Goal: Task Accomplishment & Management: Manage account settings

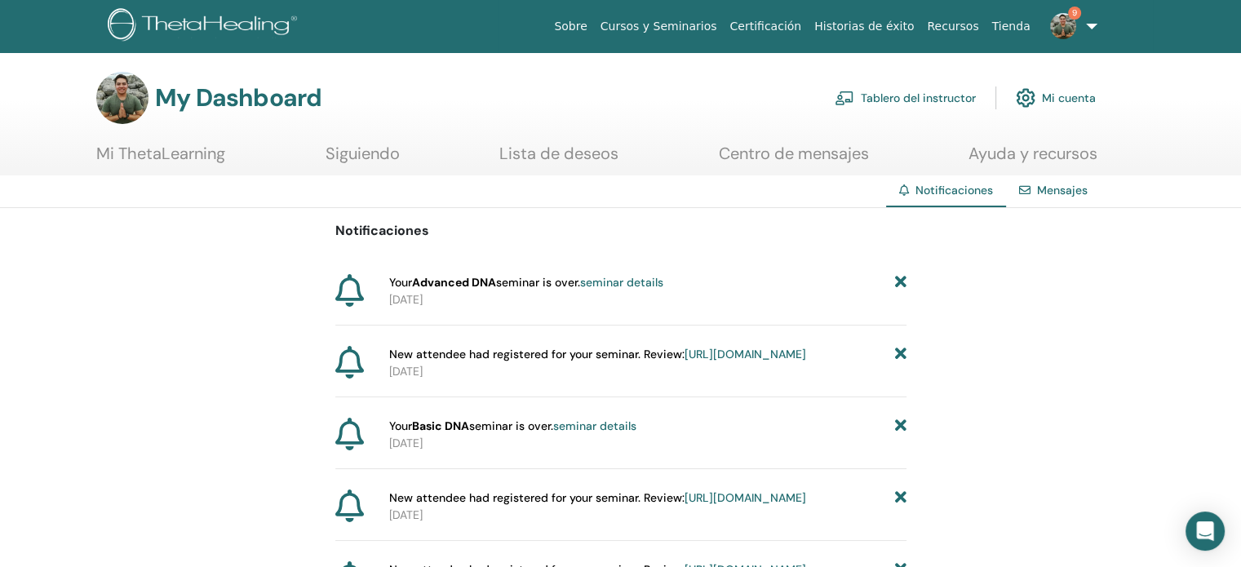
click at [905, 86] on link "Tablero del instructor" at bounding box center [905, 98] width 141 height 36
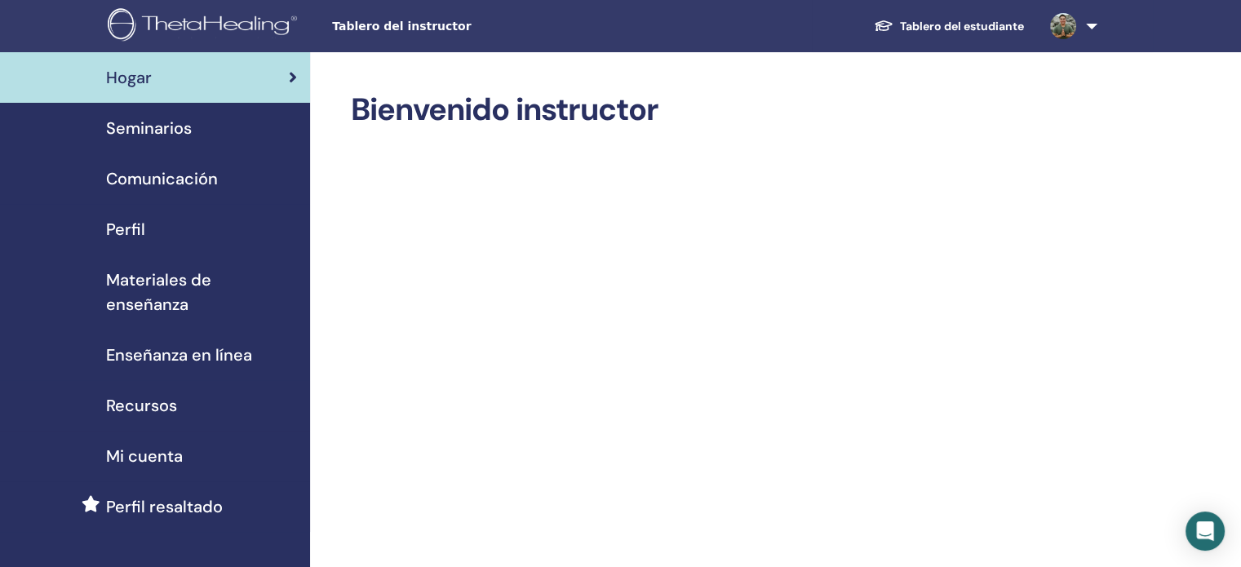
click at [144, 122] on span "Seminarios" at bounding box center [149, 128] width 86 height 24
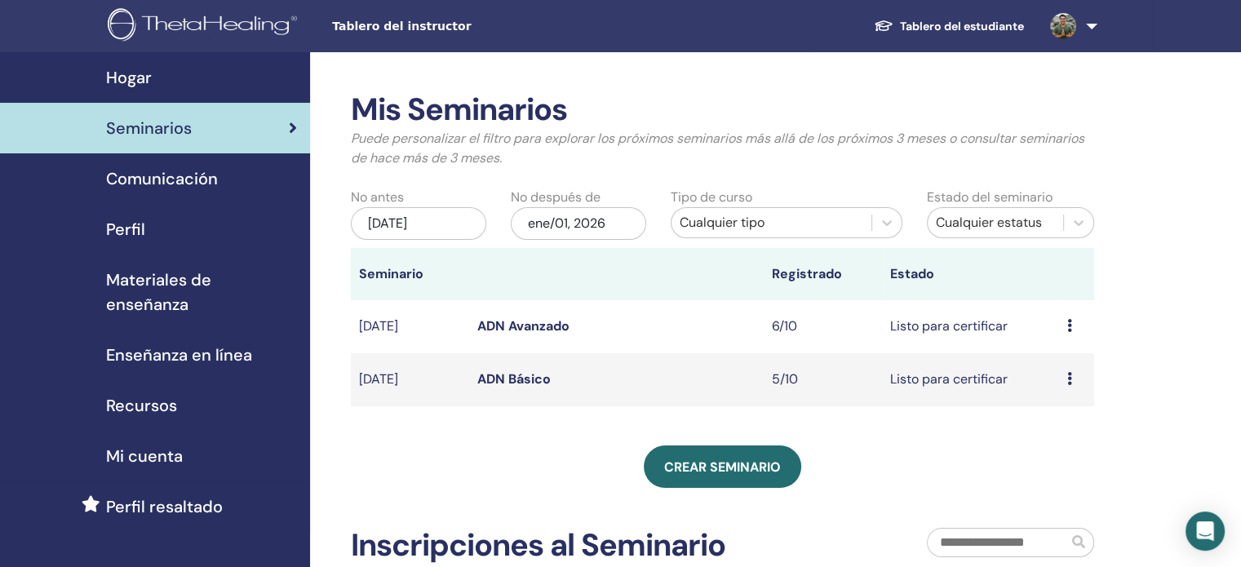
click at [1066, 326] on td "Avance Editar asistentes Cancelar" at bounding box center [1076, 326] width 35 height 53
click at [1070, 329] on icon at bounding box center [1069, 325] width 5 height 13
click at [1063, 394] on link "asistentes" at bounding box center [1059, 391] width 62 height 17
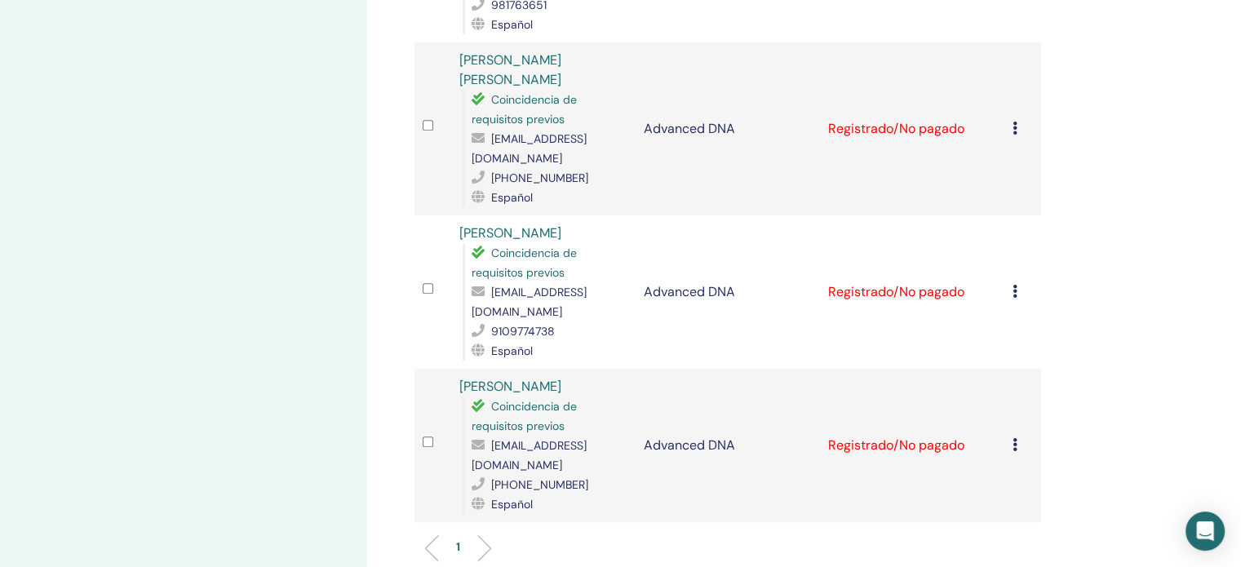
scroll to position [783, 0]
click at [1017, 437] on icon at bounding box center [1015, 443] width 5 height 13
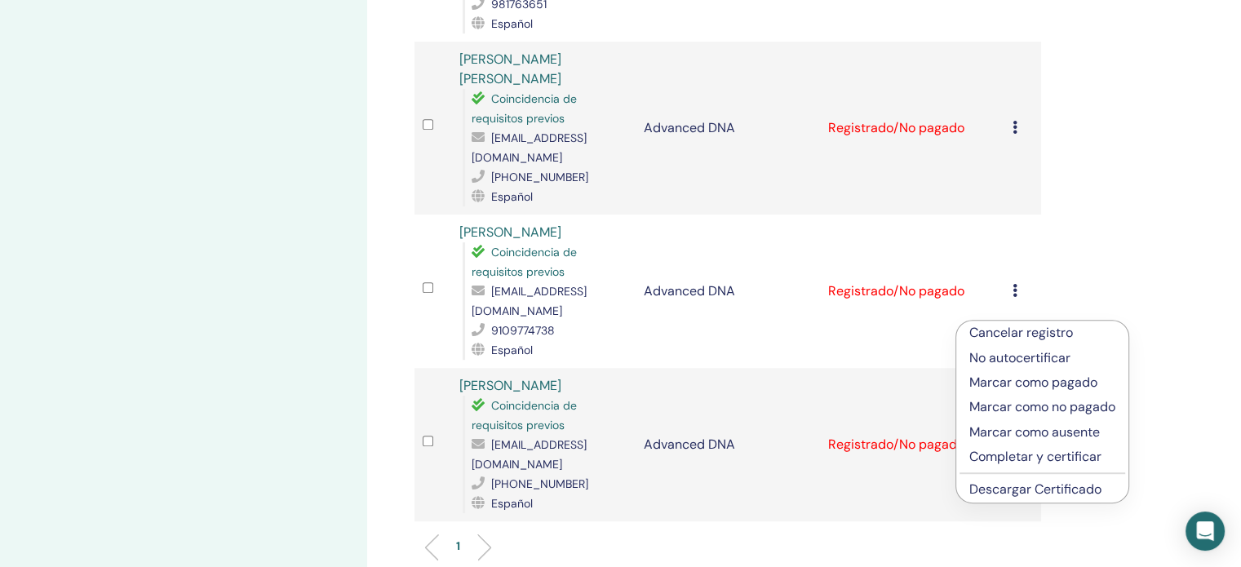
click at [999, 456] on p "Completar y certificar" at bounding box center [1043, 457] width 146 height 20
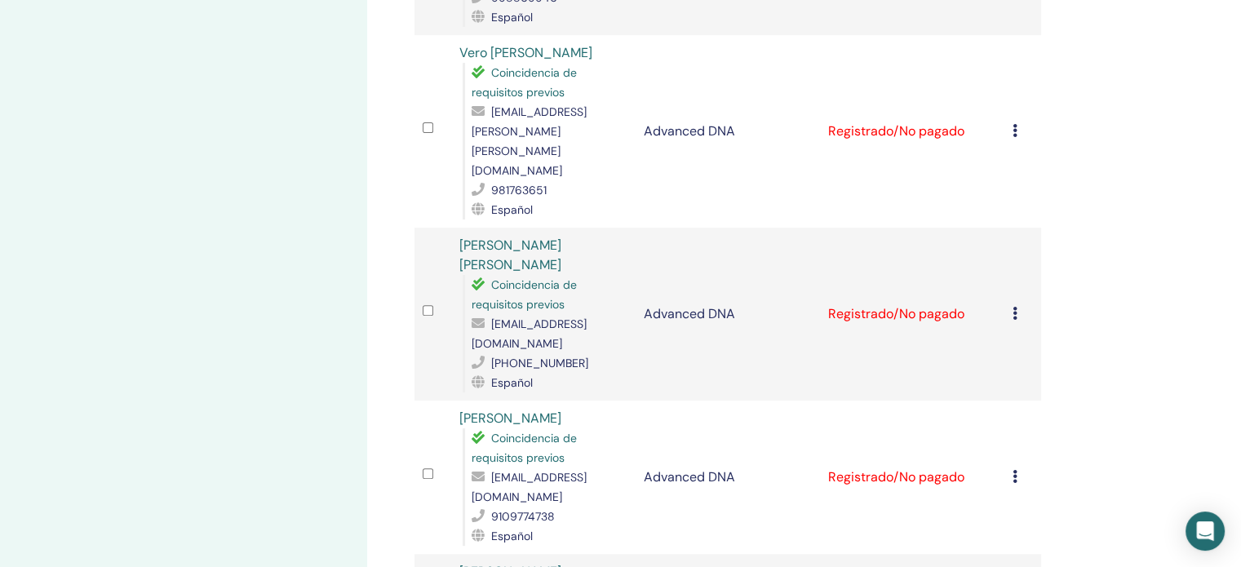
scroll to position [594, 0]
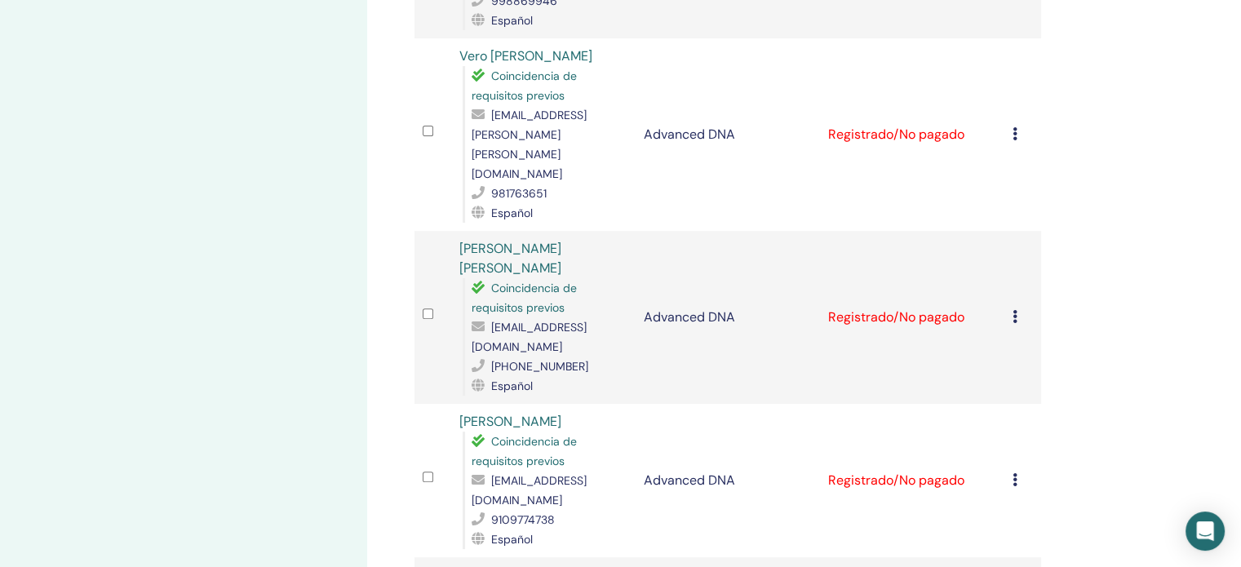
click at [1019, 471] on div "Cancelar registro No autocertificar Marcar como pagado Marcar como no pagado Ma…" at bounding box center [1023, 481] width 20 height 20
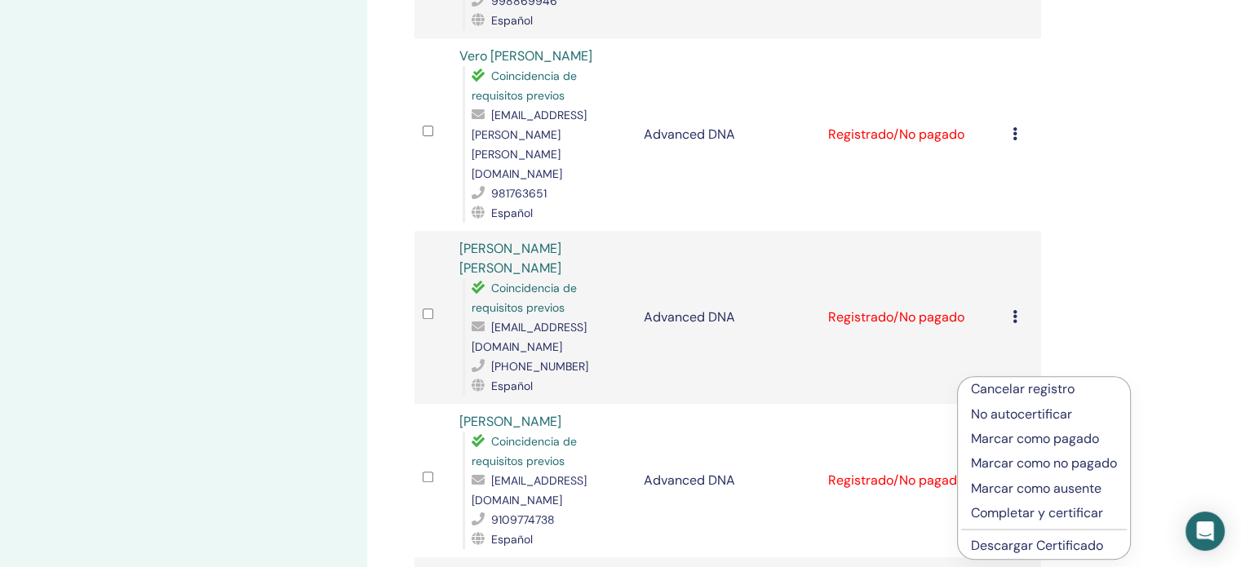
click at [1009, 513] on p "Completar y certificar" at bounding box center [1044, 514] width 146 height 20
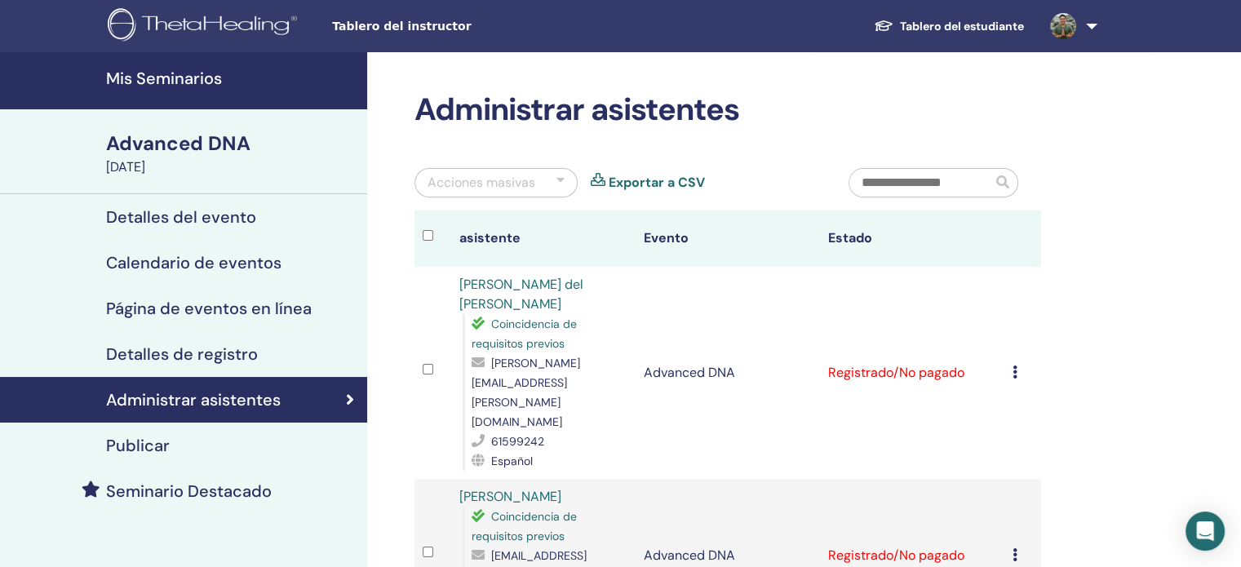
click at [1015, 363] on div "Cancelar registro No autocertificar Marcar como pagado Marcar como no pagado Ma…" at bounding box center [1023, 373] width 20 height 20
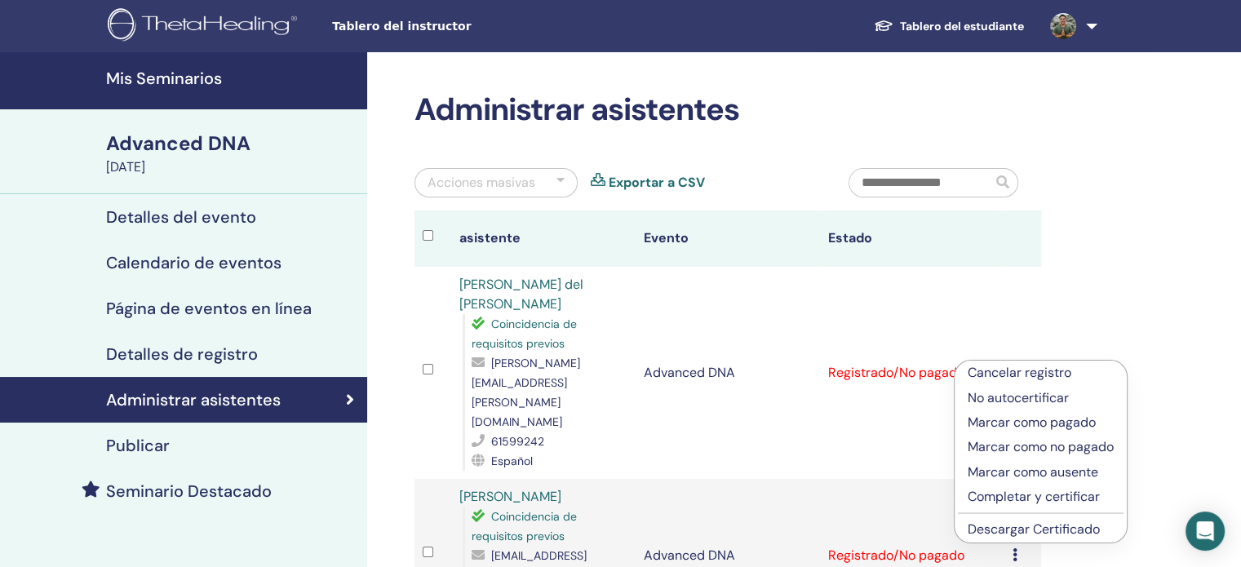
click at [1015, 495] on p "Completar y certificar" at bounding box center [1041, 497] width 146 height 20
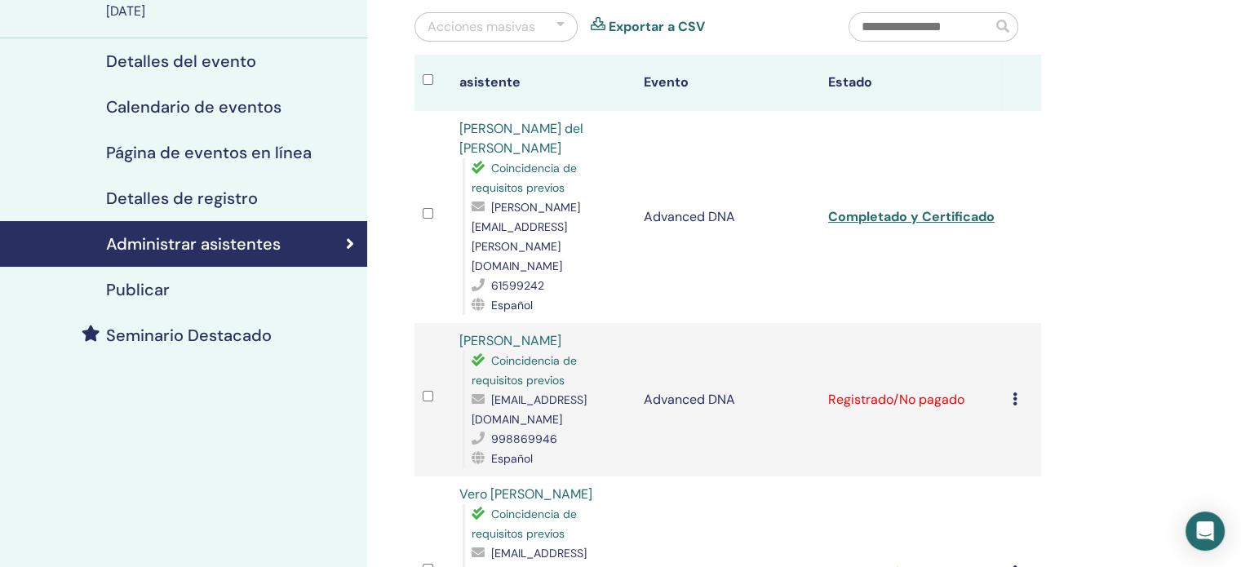
scroll to position [157, 0]
click at [1014, 392] on icon at bounding box center [1015, 398] width 5 height 13
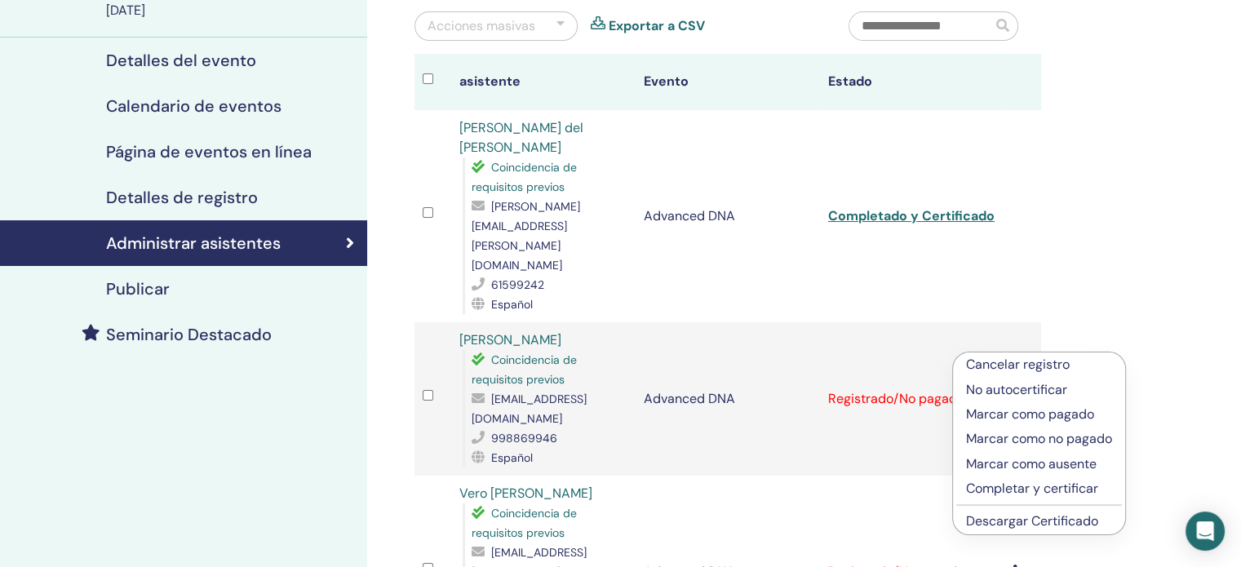
click at [1011, 489] on p "Completar y certificar" at bounding box center [1039, 489] width 146 height 20
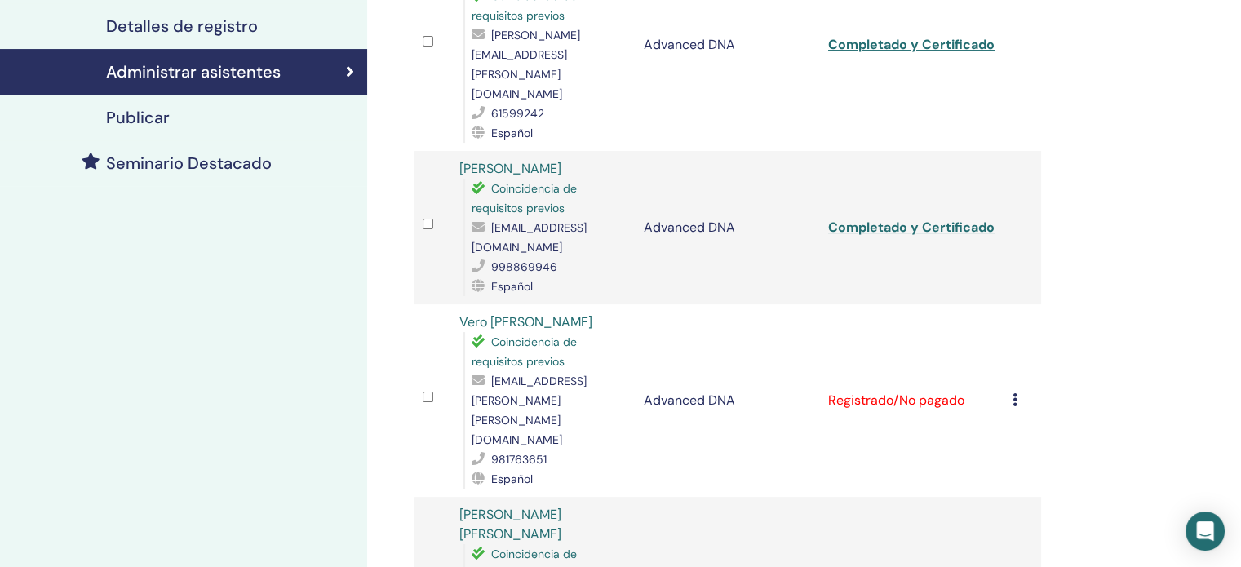
scroll to position [330, 0]
click at [1015, 392] on icon at bounding box center [1015, 398] width 5 height 13
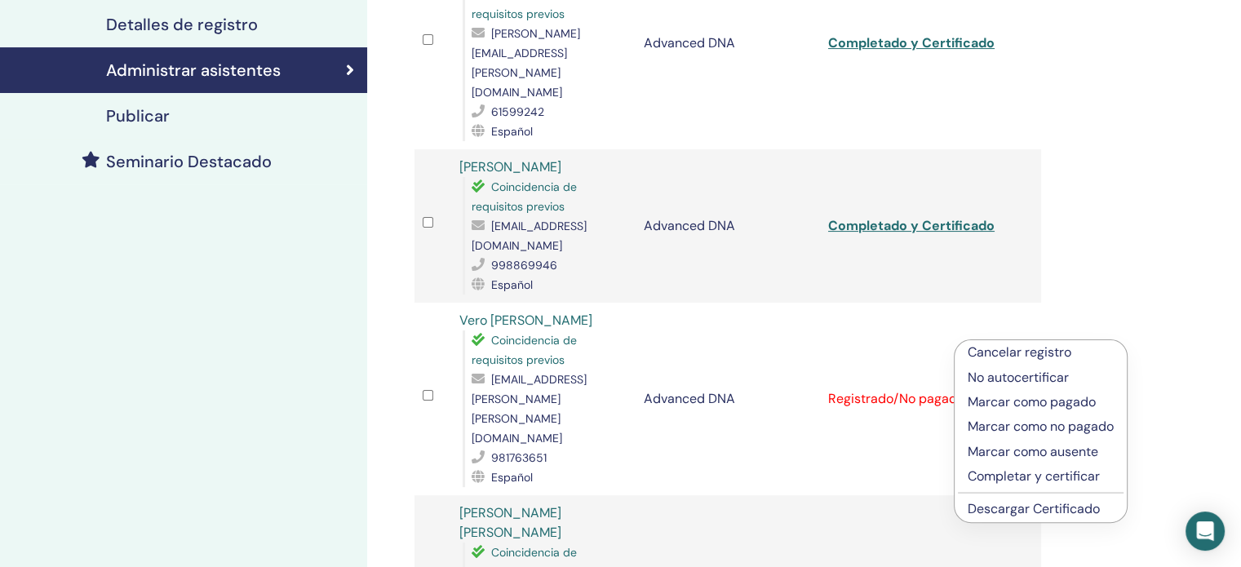
click at [1011, 470] on p "Completar y certificar" at bounding box center [1041, 477] width 146 height 20
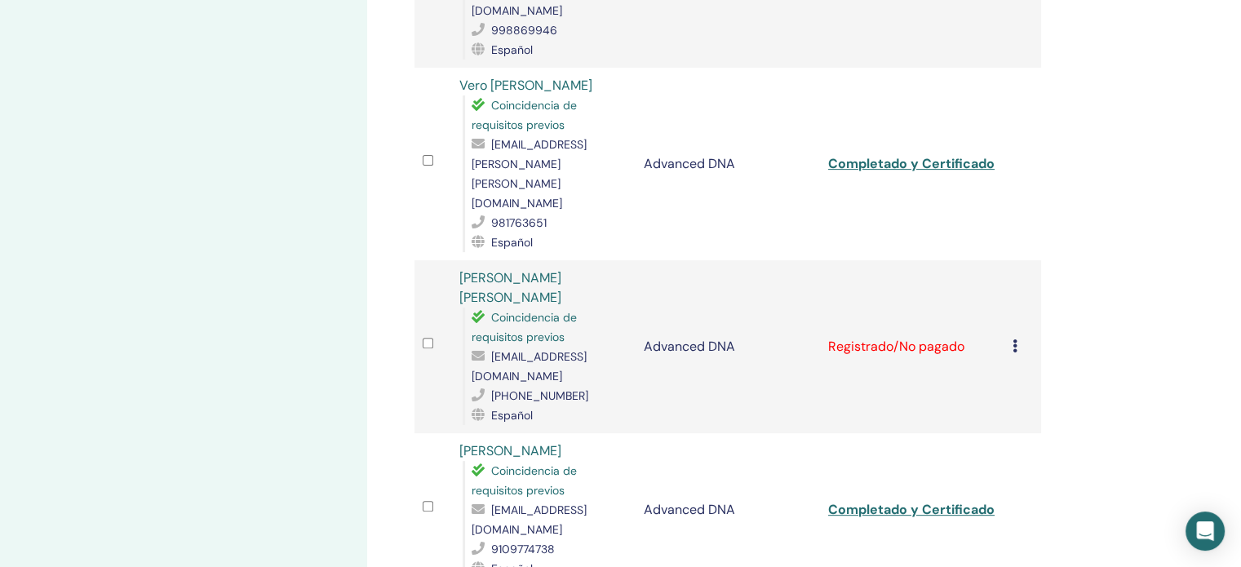
scroll to position [563, 0]
click at [1015, 341] on icon at bounding box center [1015, 347] width 5 height 13
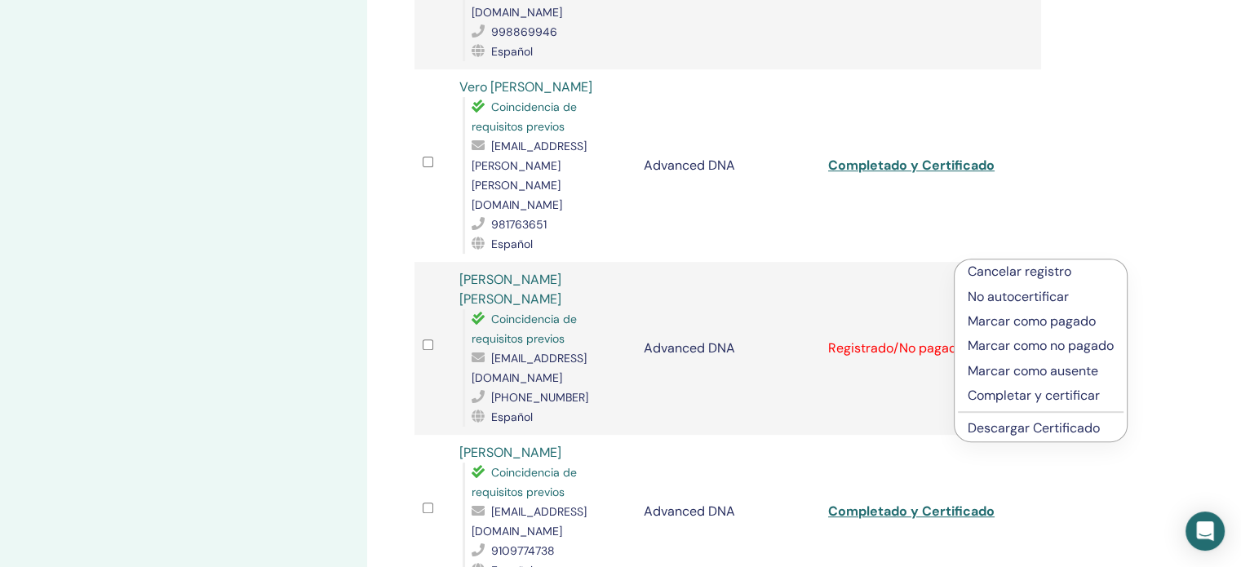
click at [991, 401] on p "Completar y certificar" at bounding box center [1041, 396] width 146 height 20
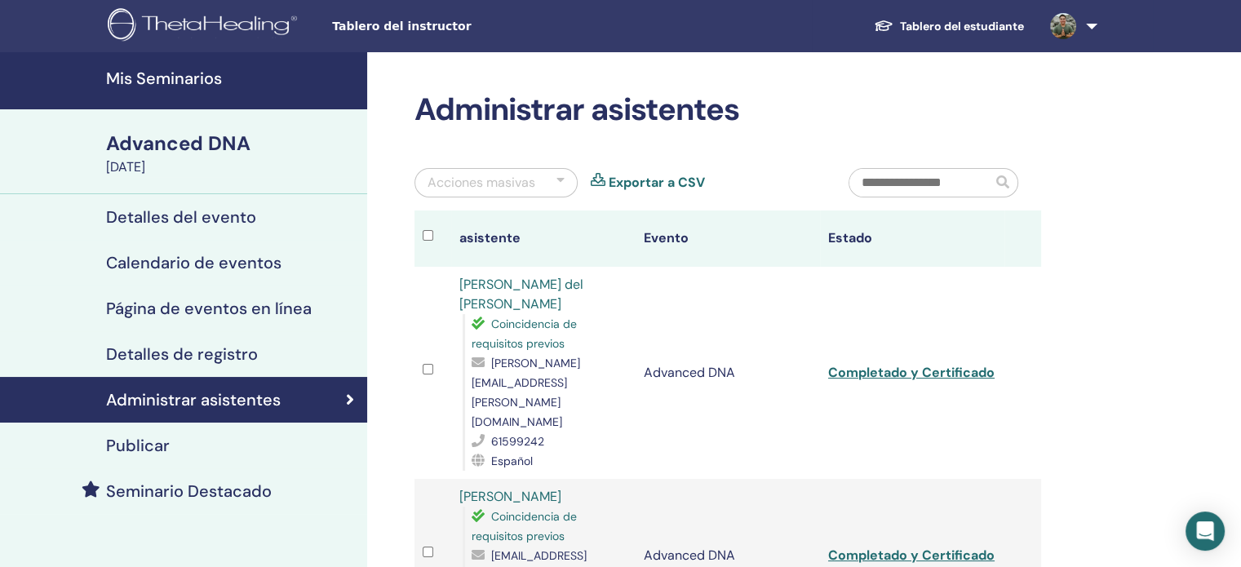
click at [140, 83] on h4 "Mis Seminarios" at bounding box center [231, 79] width 251 height 20
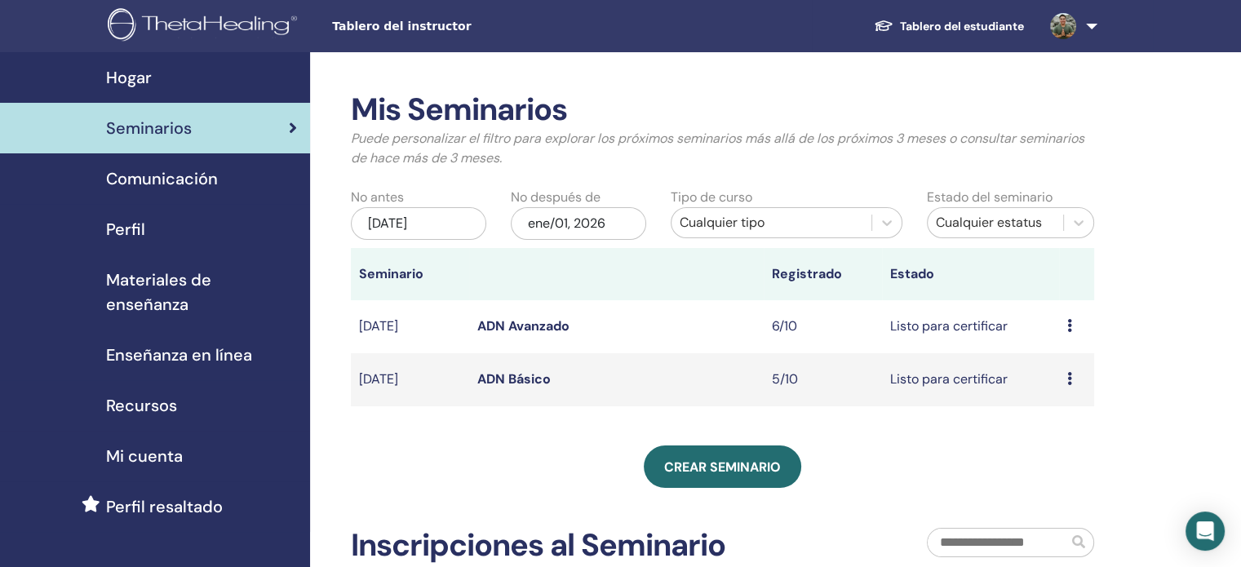
click at [117, 237] on span "Perfil" at bounding box center [125, 229] width 39 height 24
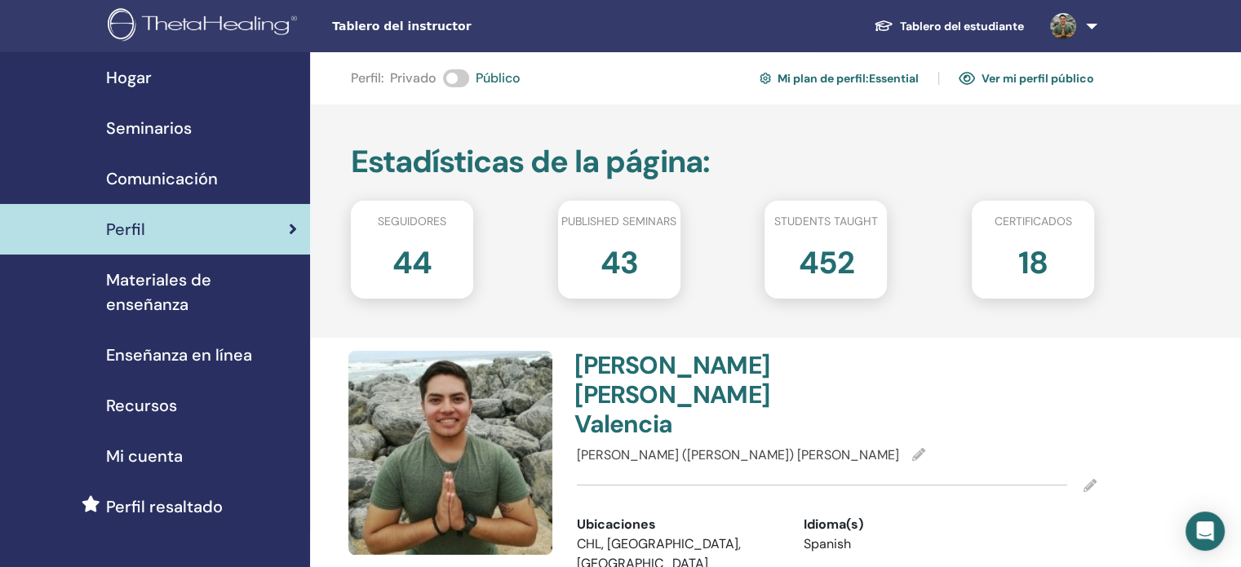
click at [135, 444] on span "Mi cuenta" at bounding box center [144, 456] width 77 height 24
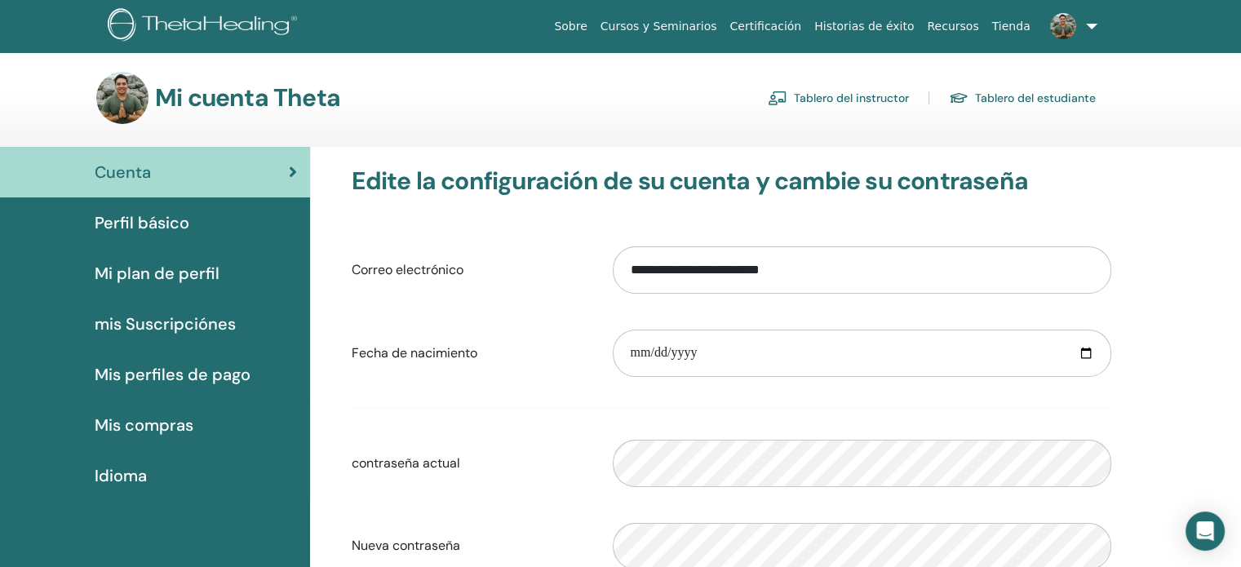
click at [862, 91] on link "Tablero del instructor" at bounding box center [838, 98] width 141 height 26
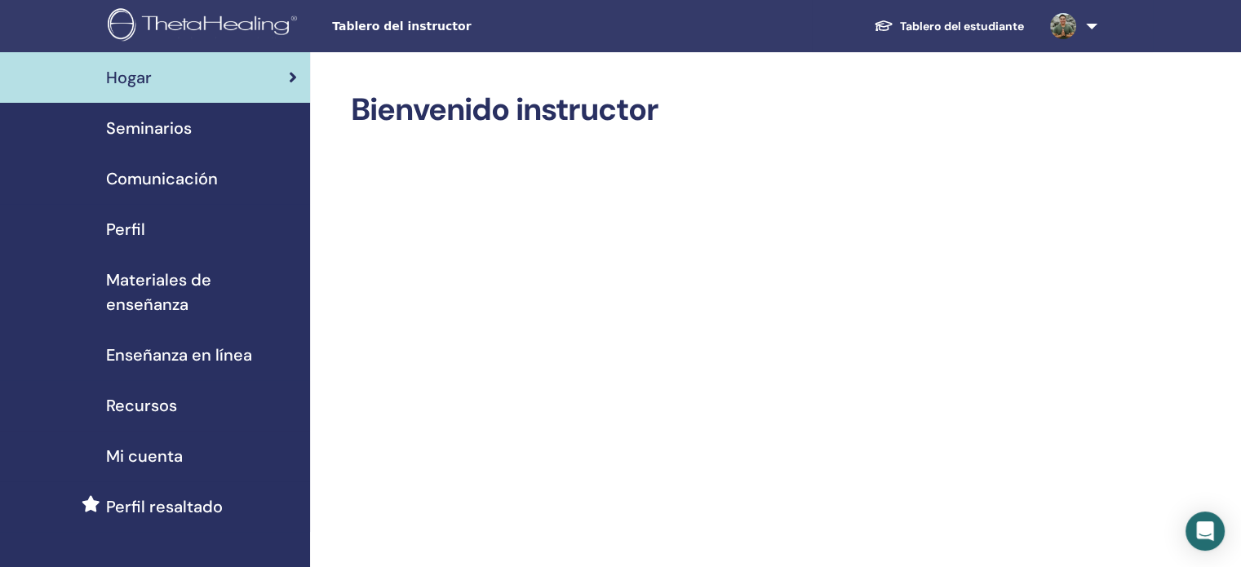
click at [158, 444] on span "Mi cuenta" at bounding box center [144, 456] width 77 height 24
click at [166, 444] on span "Mi cuenta" at bounding box center [144, 456] width 77 height 24
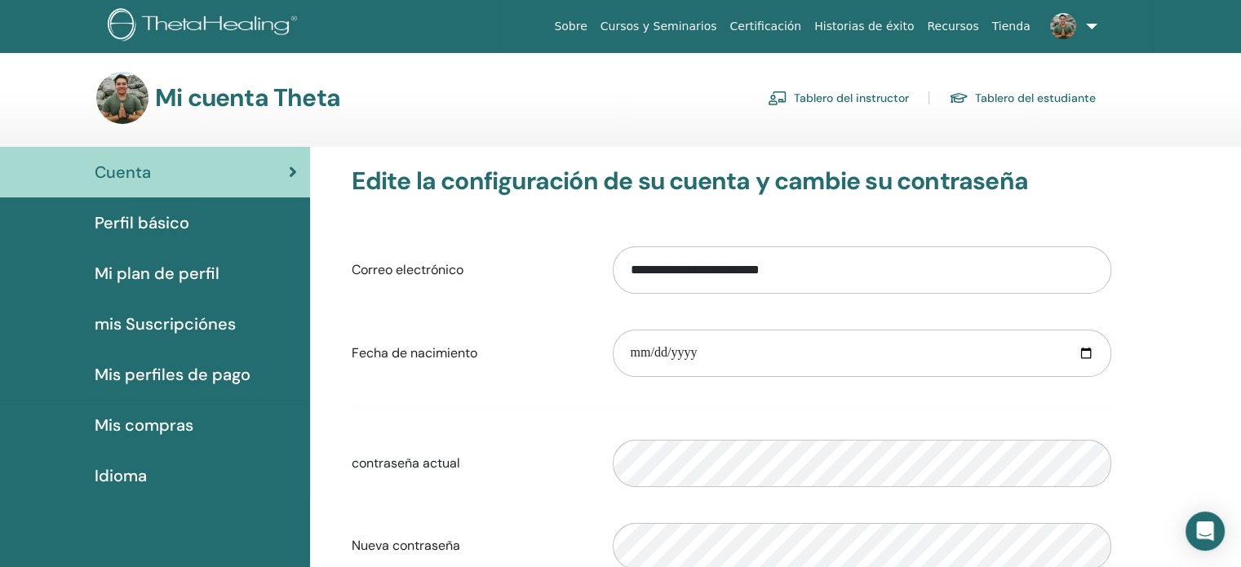
click at [150, 215] on span "Perfil básico" at bounding box center [142, 223] width 95 height 24
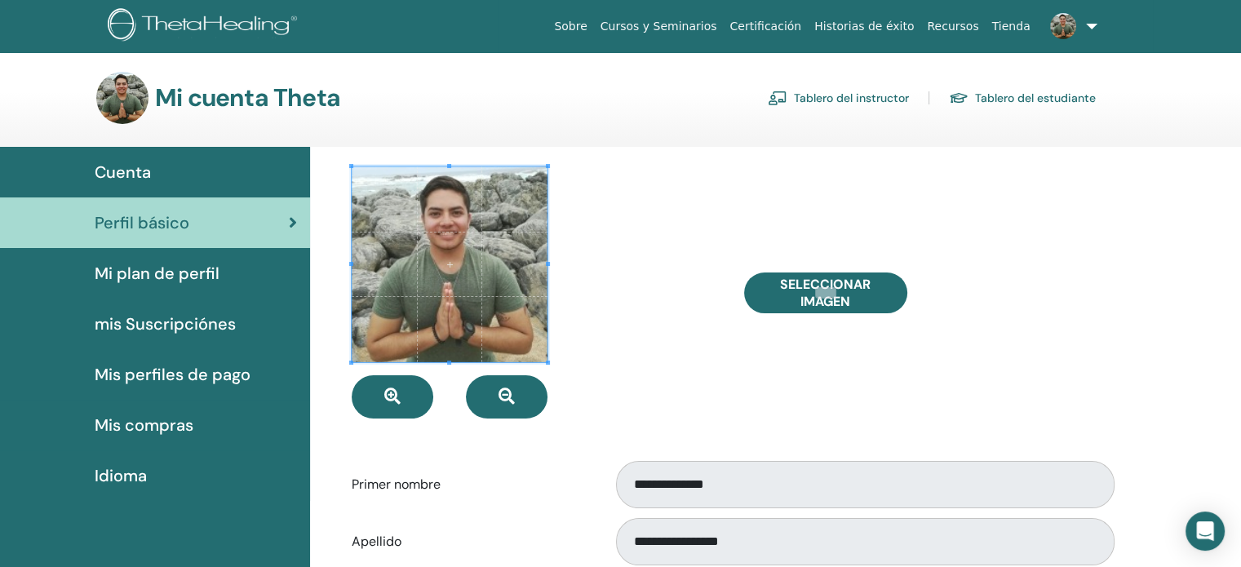
click at [147, 277] on span "Mi plan de perfil" at bounding box center [157, 273] width 125 height 24
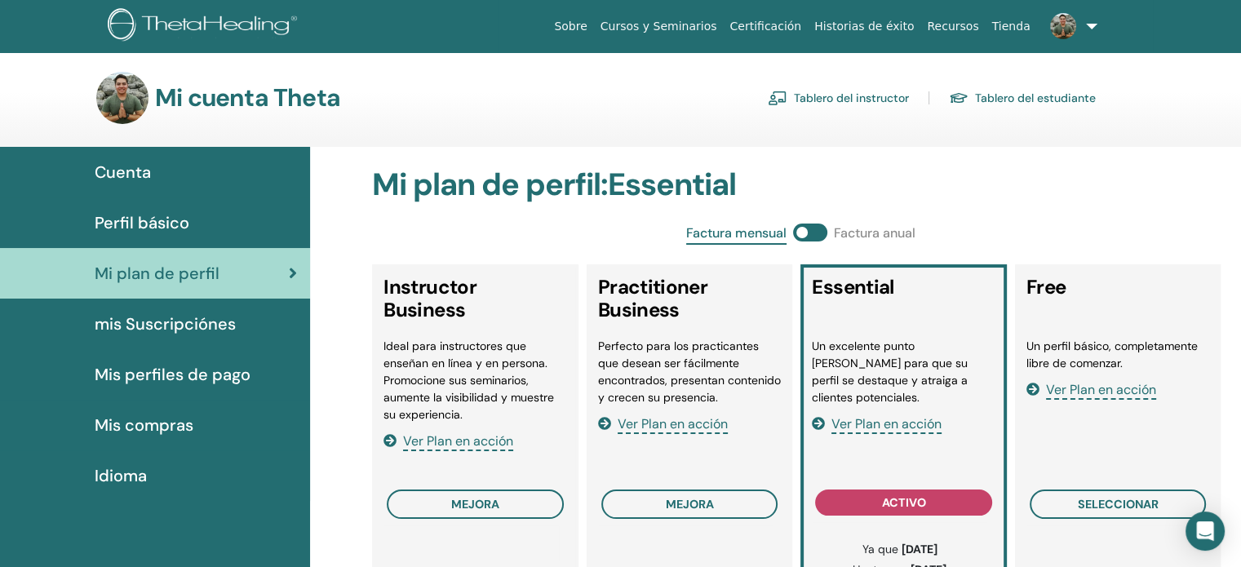
click at [153, 322] on span "mis Suscripciónes" at bounding box center [165, 324] width 141 height 24
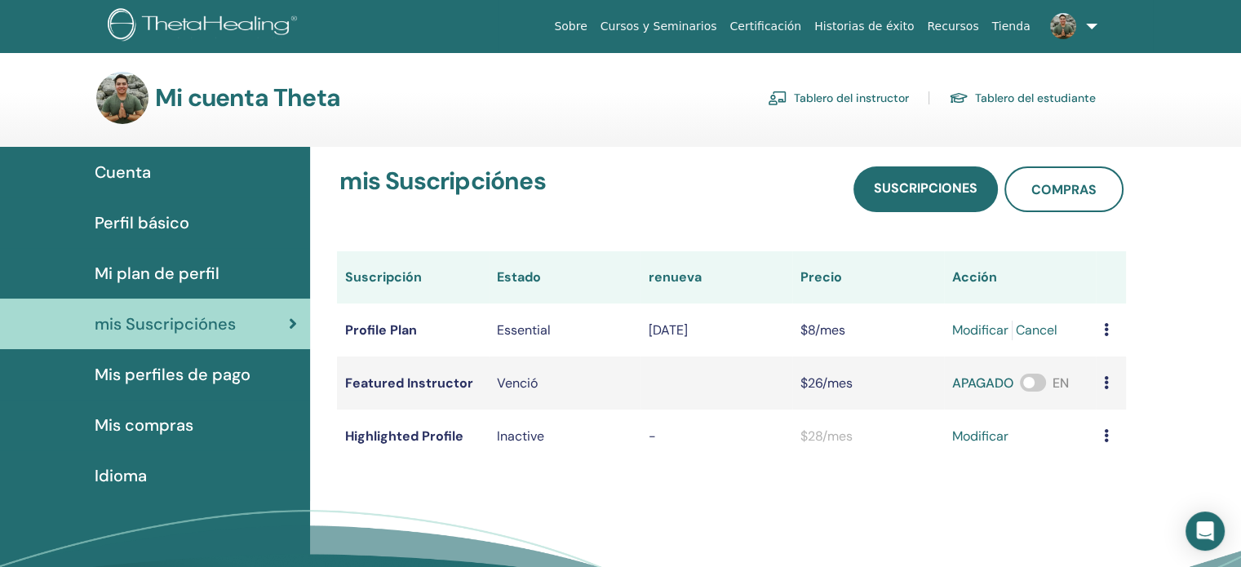
click at [134, 169] on span "Cuenta" at bounding box center [123, 172] width 56 height 24
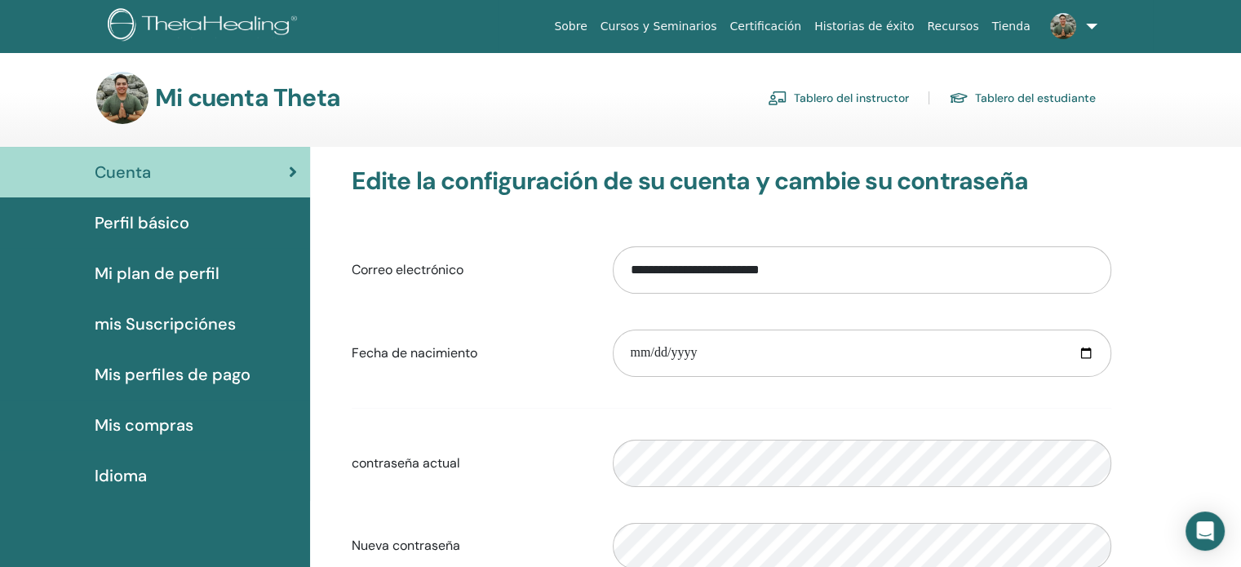
click at [144, 184] on link "Cuenta" at bounding box center [155, 172] width 310 height 51
click at [206, 97] on h3 "Mi cuenta Theta" at bounding box center [247, 97] width 185 height 29
click at [124, 104] on img at bounding box center [122, 98] width 52 height 52
click at [1032, 94] on link "Tablero del estudiante" at bounding box center [1022, 98] width 147 height 26
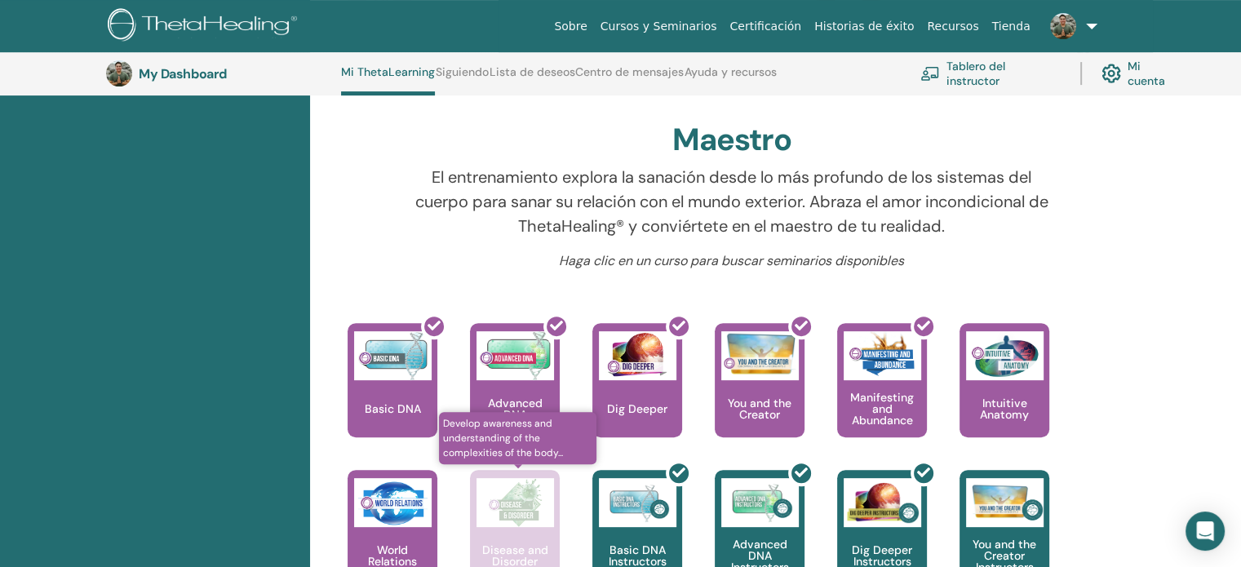
scroll to position [500, 0]
